Goal: Find specific page/section: Find specific page/section

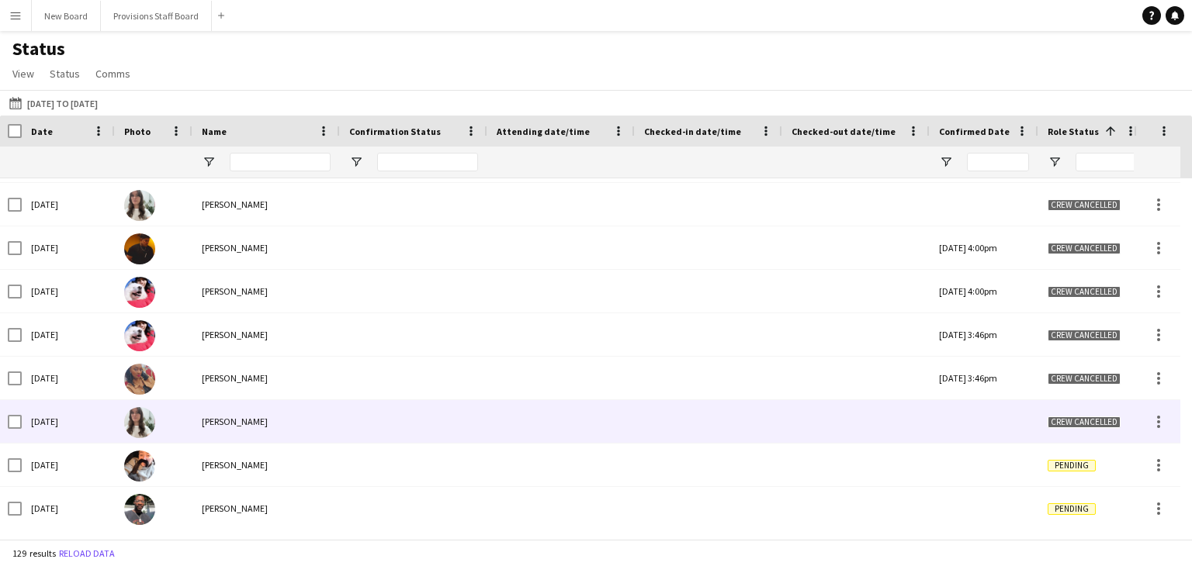
scroll to position [4902, 0]
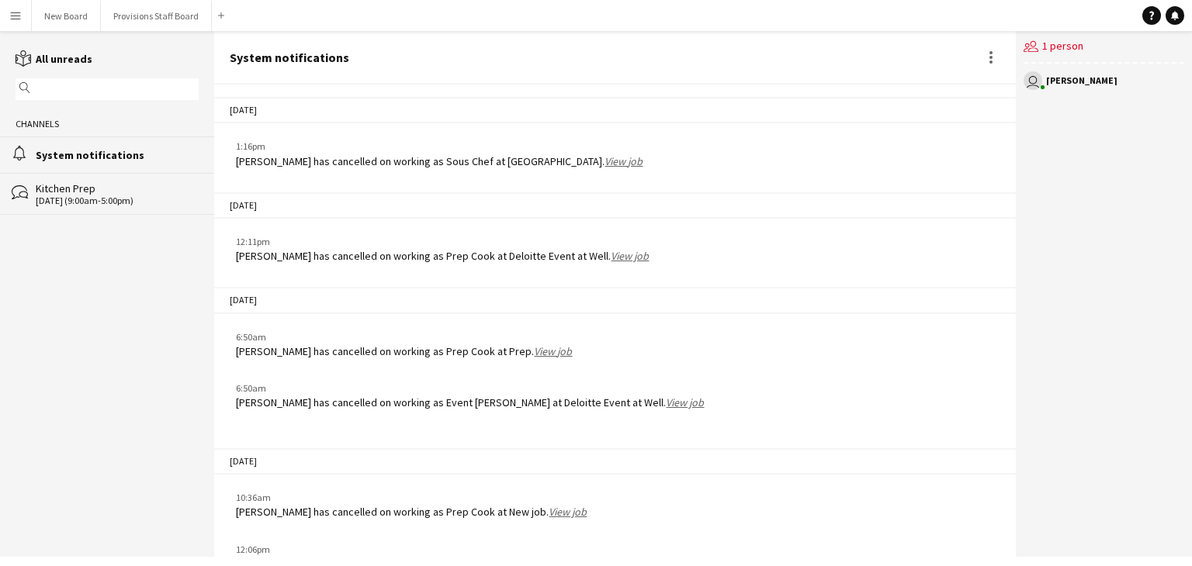
scroll to position [1961, 0]
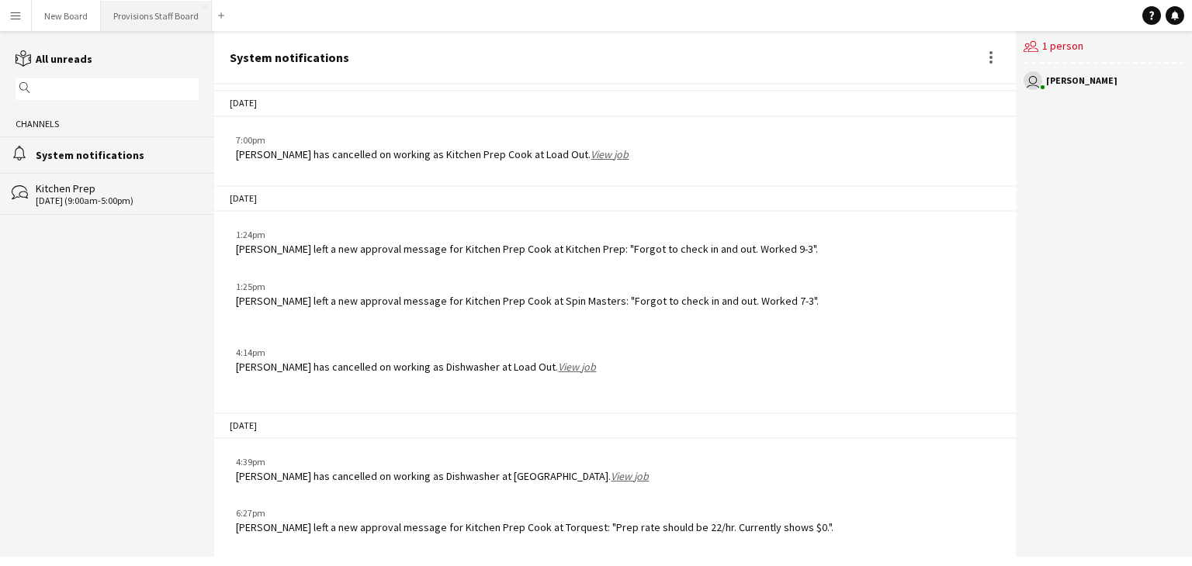
click at [182, 7] on button "Provisions Staff Board Close" at bounding box center [156, 16] width 111 height 30
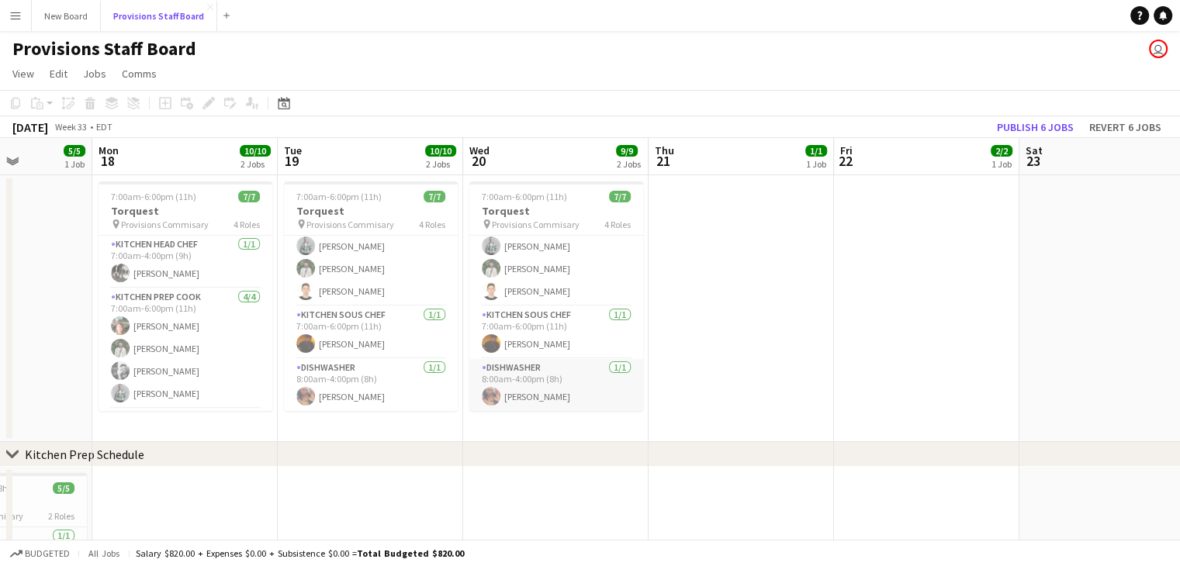
scroll to position [0, 713]
